Goal: Task Accomplishment & Management: Manage account settings

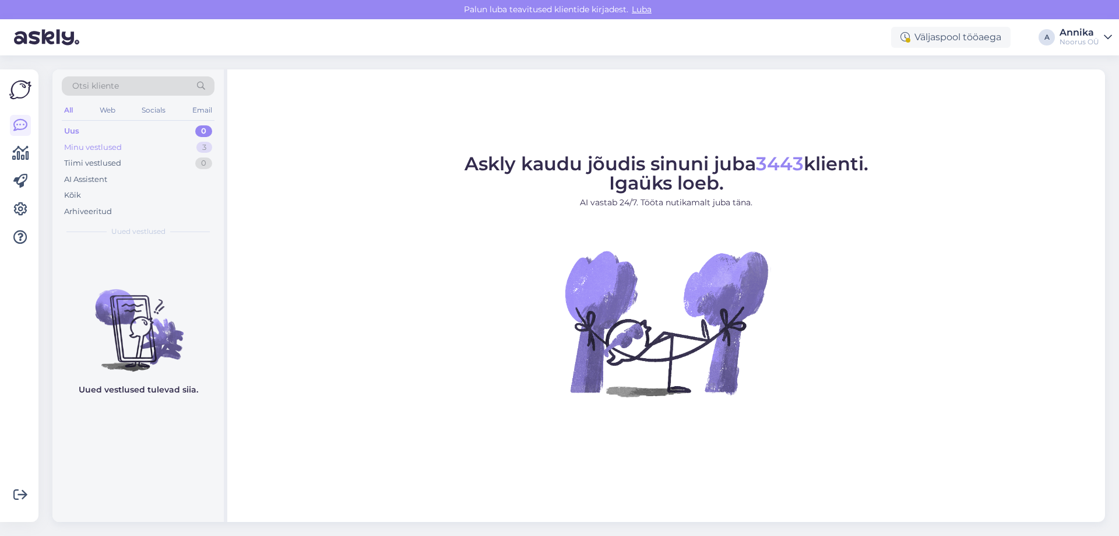
click at [142, 142] on div "Minu vestlused 3" at bounding box center [138, 147] width 153 height 16
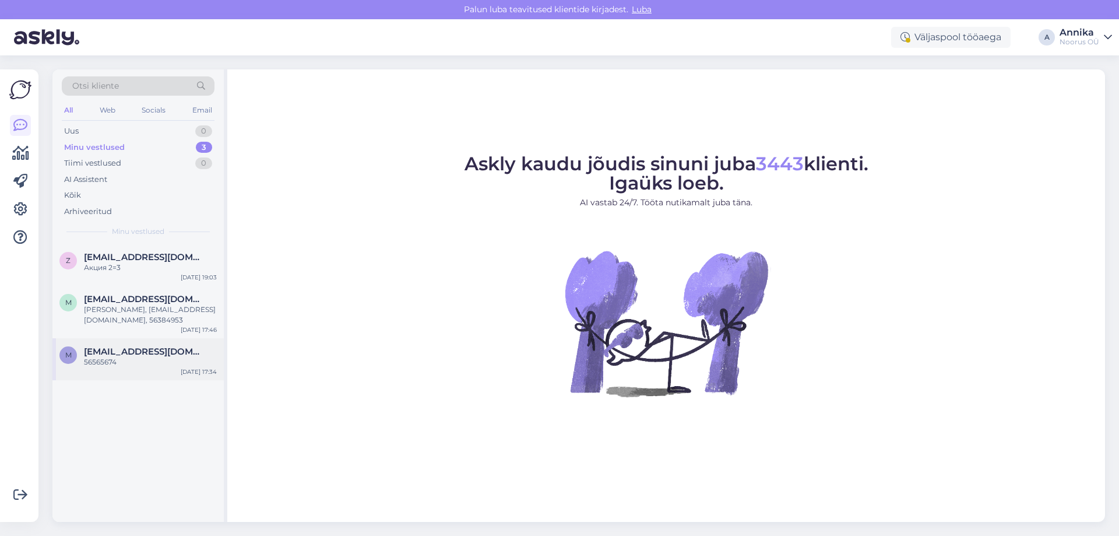
click at [131, 372] on div "m [EMAIL_ADDRESS][DOMAIN_NAME] 56565674 [DATE] 17:34" at bounding box center [137, 359] width 171 height 42
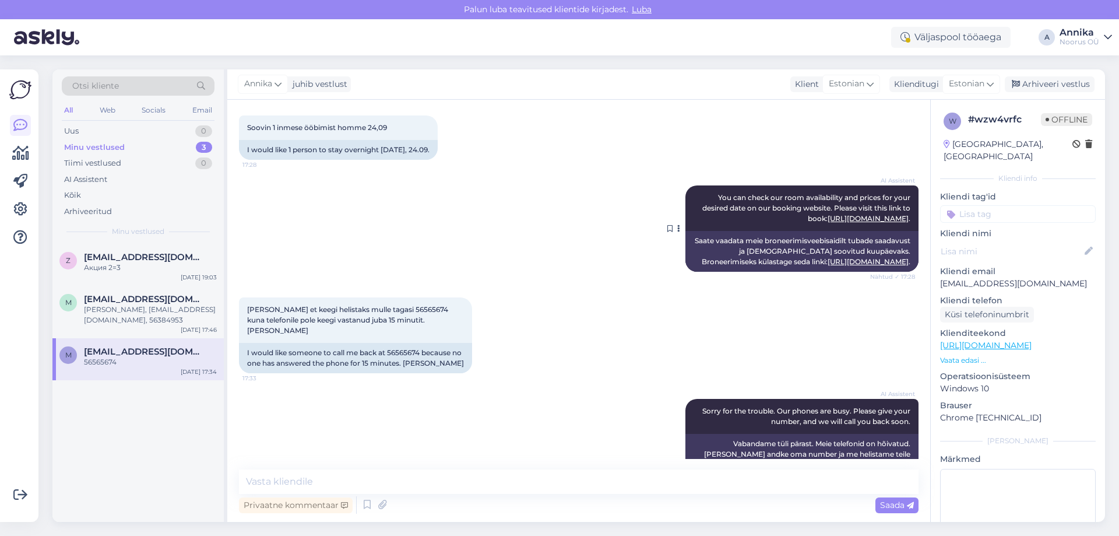
scroll to position [296, 0]
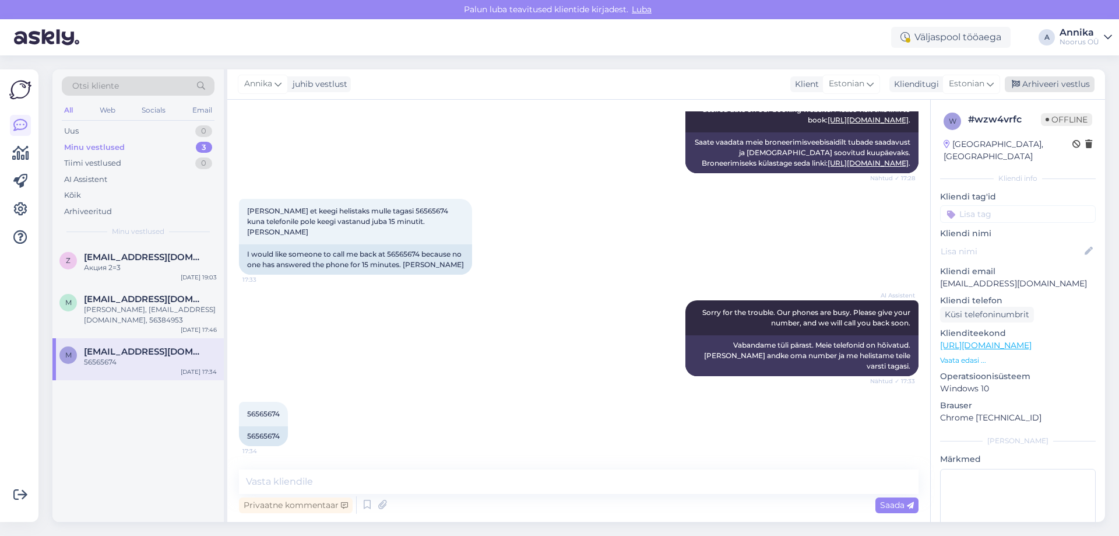
click at [1049, 80] on div "Arhiveeri vestlus" at bounding box center [1050, 84] width 90 height 16
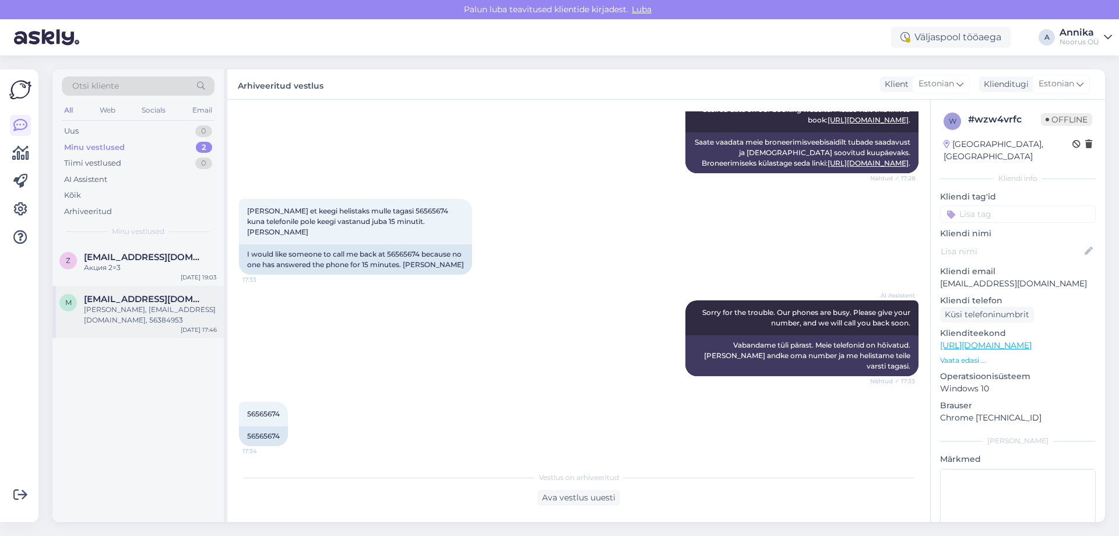
click at [175, 294] on span "[EMAIL_ADDRESS][DOMAIN_NAME]" at bounding box center [144, 299] width 121 height 10
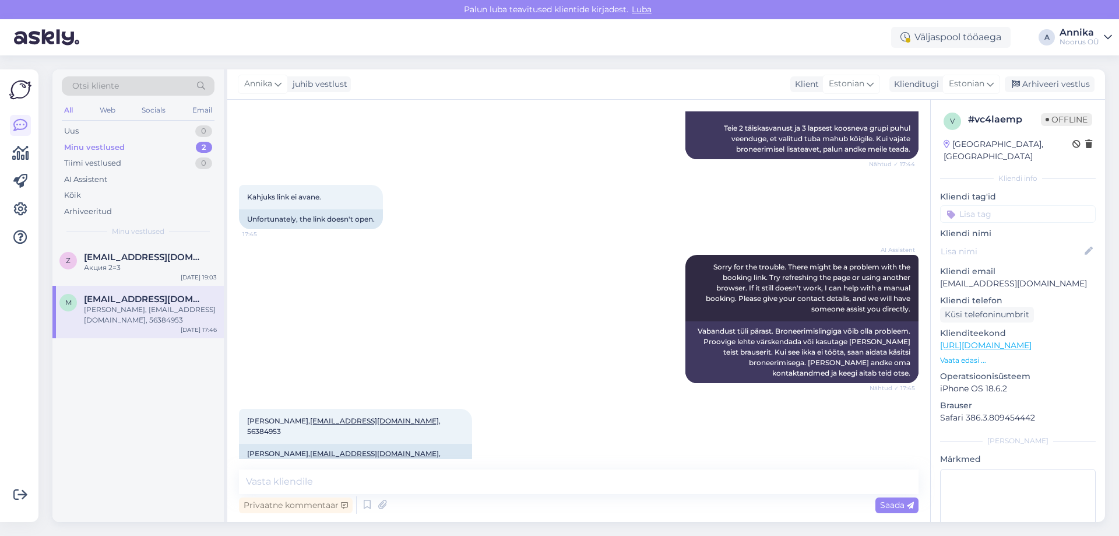
scroll to position [324, 0]
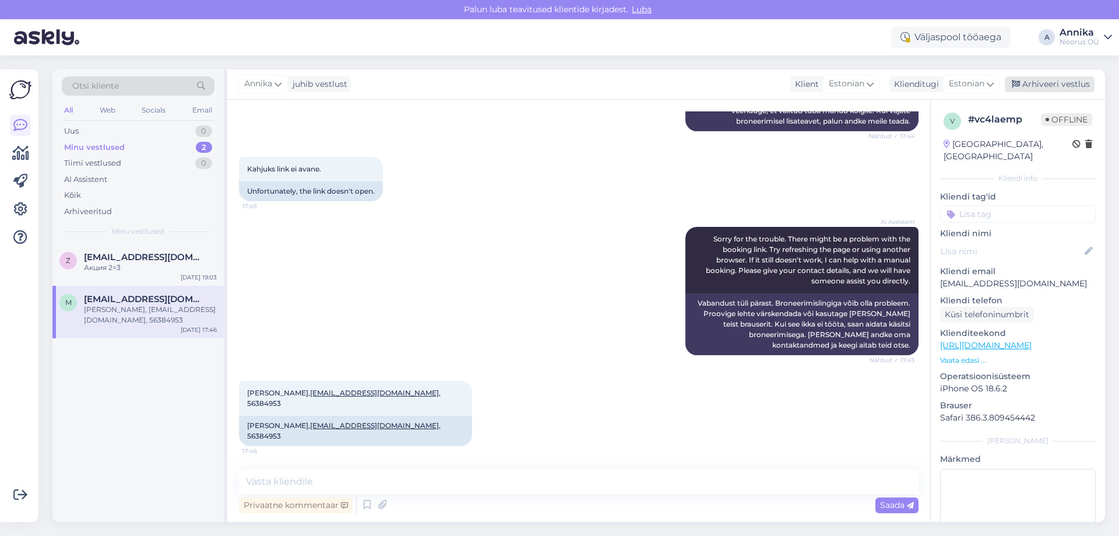
click at [1045, 91] on div "Arhiveeri vestlus" at bounding box center [1050, 84] width 90 height 16
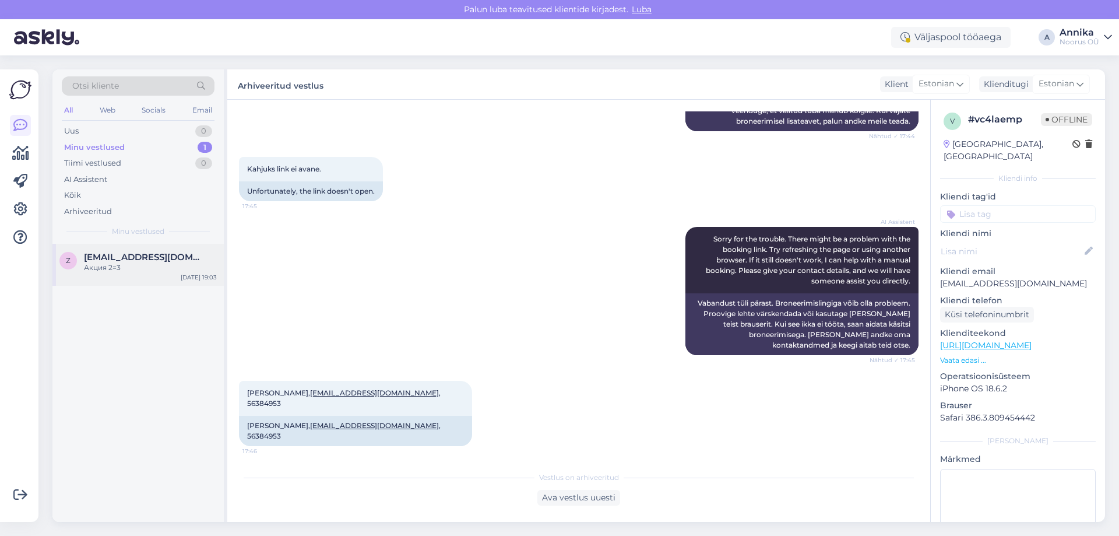
click at [145, 255] on span "[EMAIL_ADDRESS][DOMAIN_NAME]" at bounding box center [144, 257] width 121 height 10
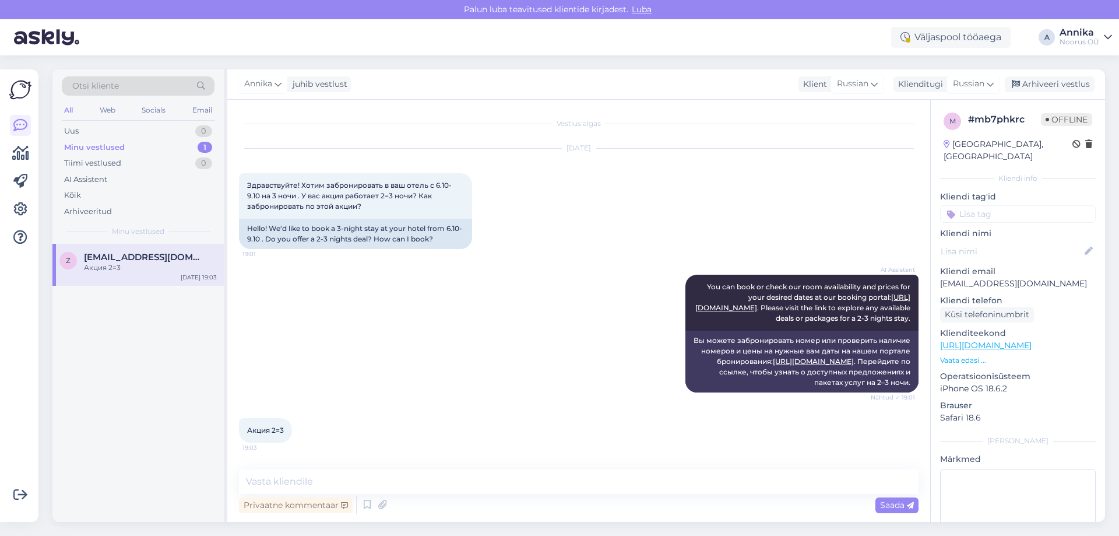
scroll to position [17, 0]
click at [1020, 93] on div "[PERSON_NAME] vestlust Klient [DEMOGRAPHIC_DATA] Klienditugi [DEMOGRAPHIC_DATA]…" at bounding box center [666, 84] width 878 height 30
drag, startPoint x: 1034, startPoint y: 85, endPoint x: 927, endPoint y: 85, distance: 107.2
click at [1034, 85] on div "Arhiveeri vestlus" at bounding box center [1050, 84] width 90 height 16
